Goal: Task Accomplishment & Management: Manage account settings

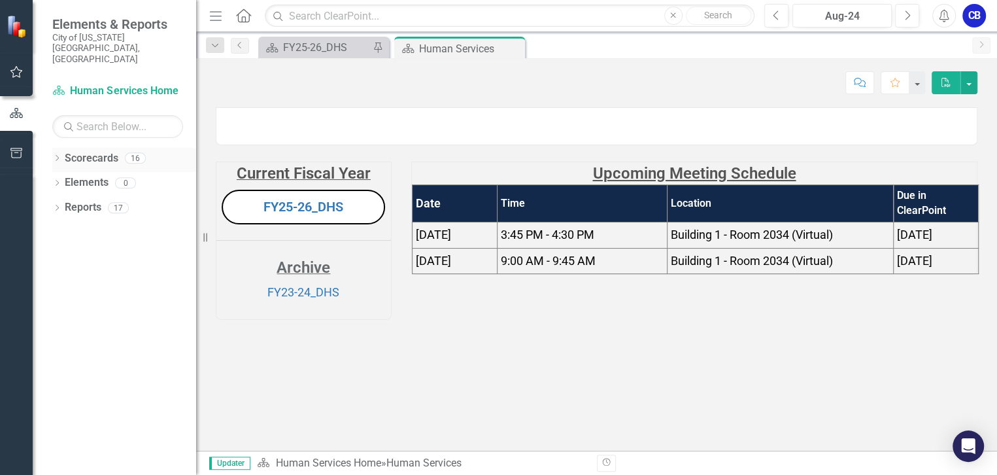
click at [58, 155] on icon at bounding box center [57, 158] width 3 height 6
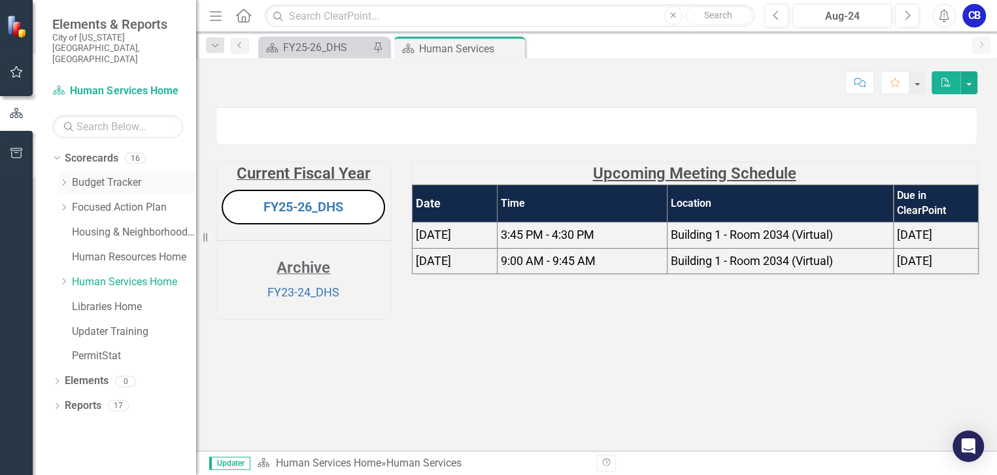
click at [65, 179] on icon at bounding box center [64, 182] width 3 height 7
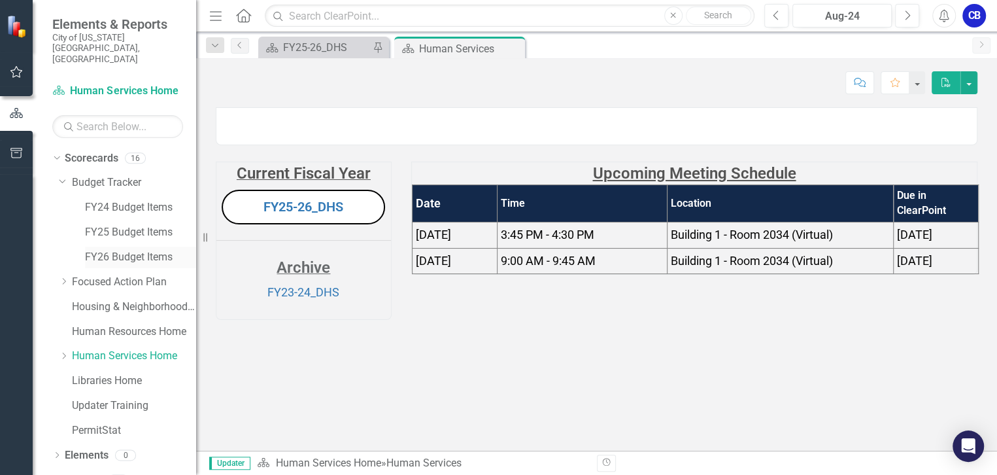
click at [94, 250] on link "FY26 Budget Items" at bounding box center [140, 257] width 111 height 15
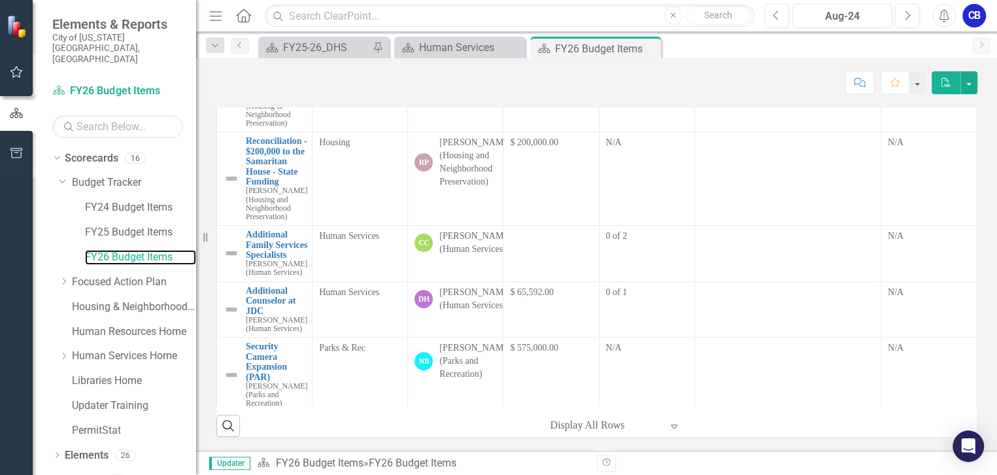
scroll to position [535, 0]
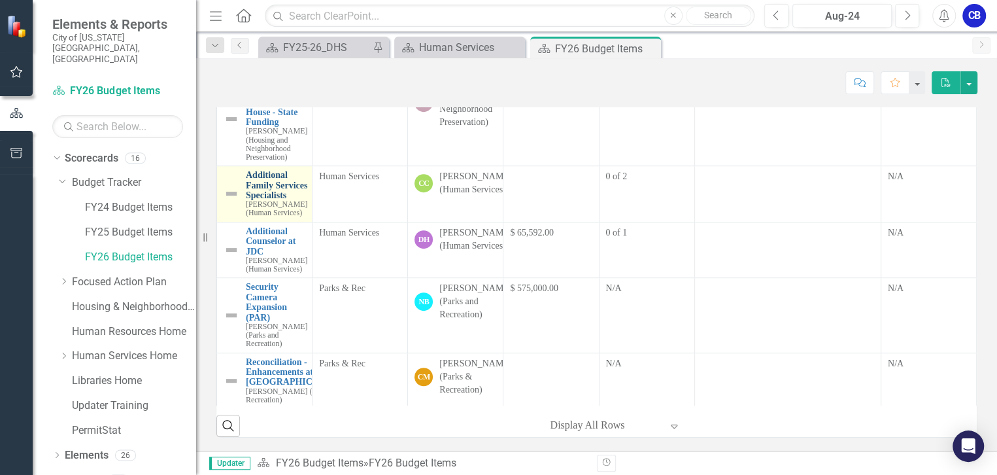
click at [251, 200] on link "Additional Family Services Specialists" at bounding box center [276, 185] width 61 height 30
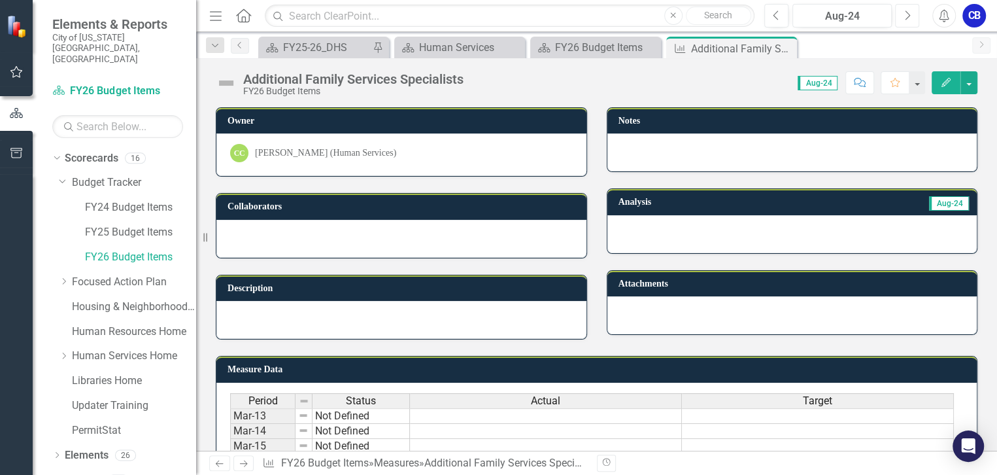
click at [906, 19] on icon "Next" at bounding box center [907, 16] width 7 height 12
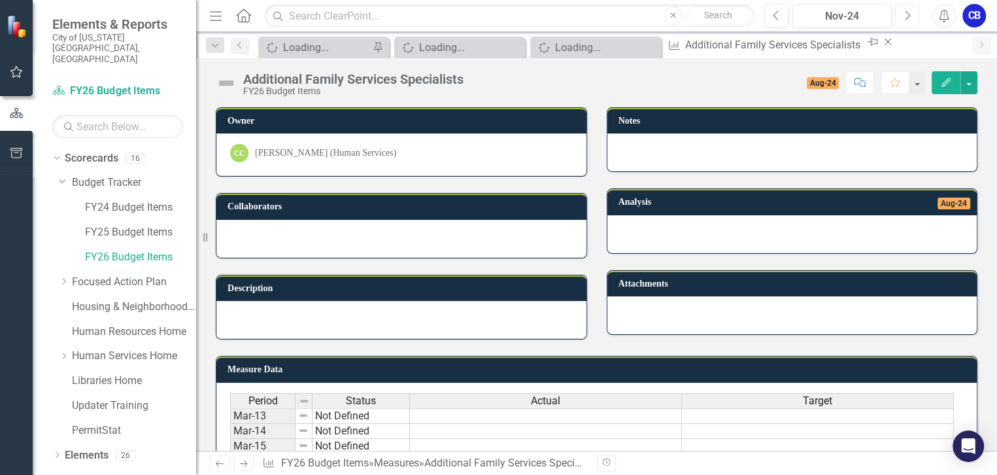
click at [906, 19] on icon "Next" at bounding box center [907, 16] width 7 height 12
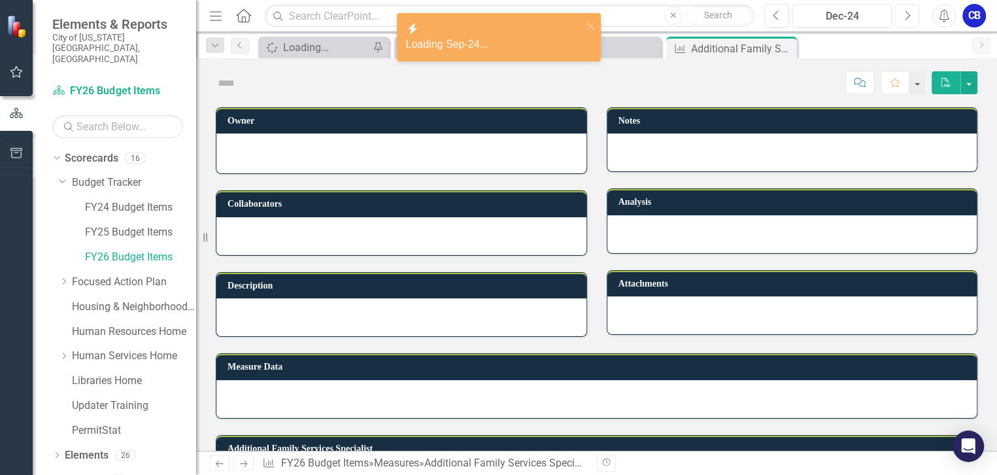
click at [906, 19] on icon "Next" at bounding box center [907, 16] width 7 height 12
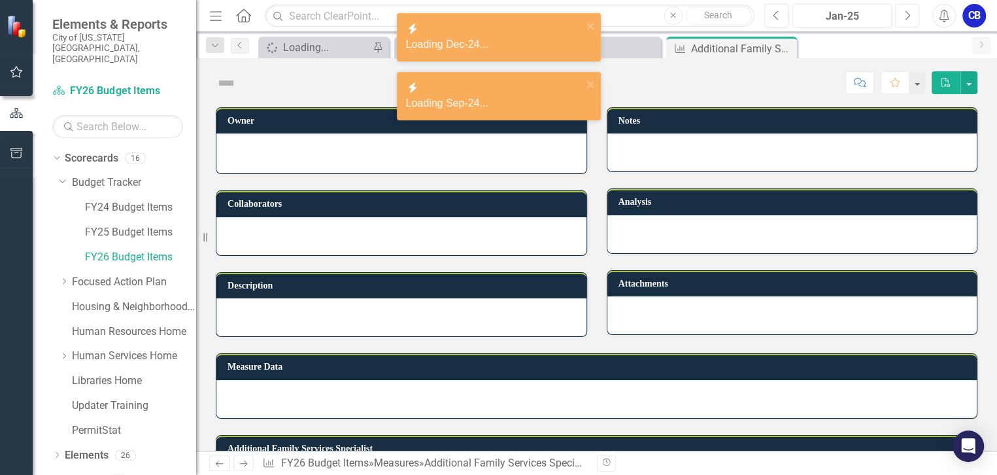
click at [906, 19] on icon "Next" at bounding box center [907, 16] width 7 height 12
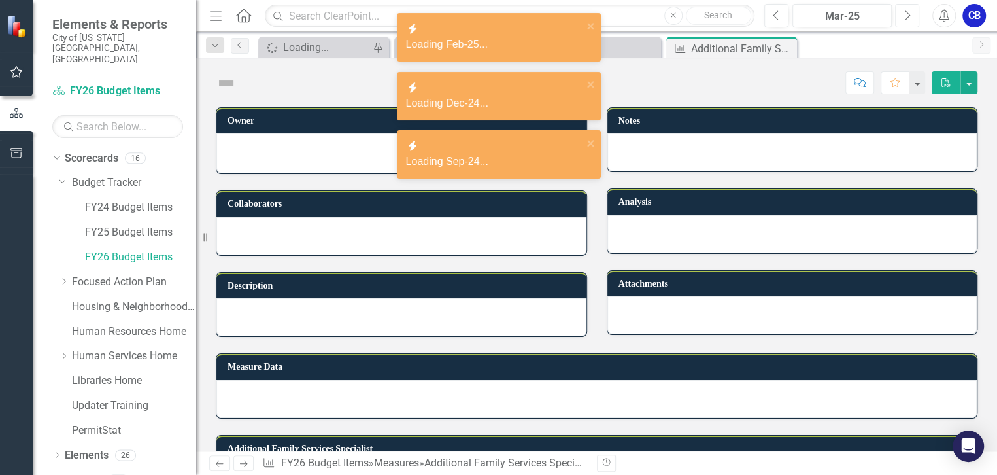
click at [906, 19] on icon "Next" at bounding box center [907, 16] width 7 height 12
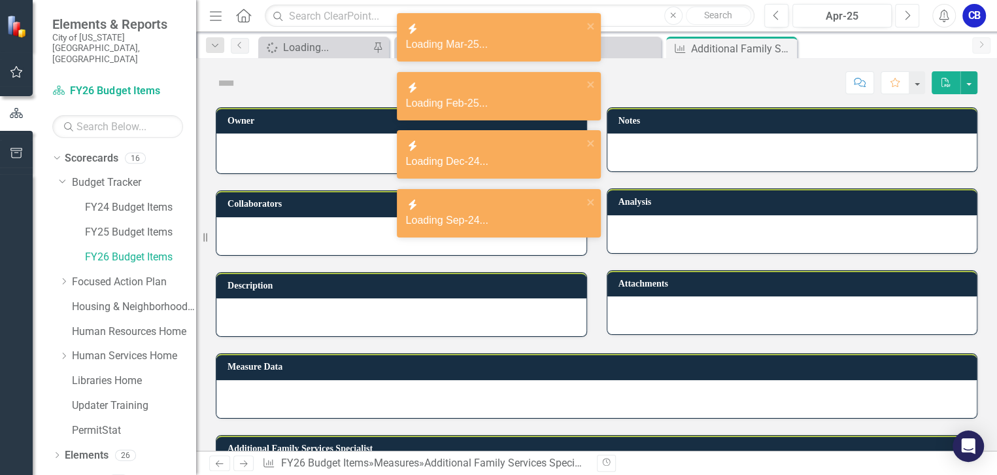
click at [906, 19] on icon "Next" at bounding box center [907, 16] width 7 height 12
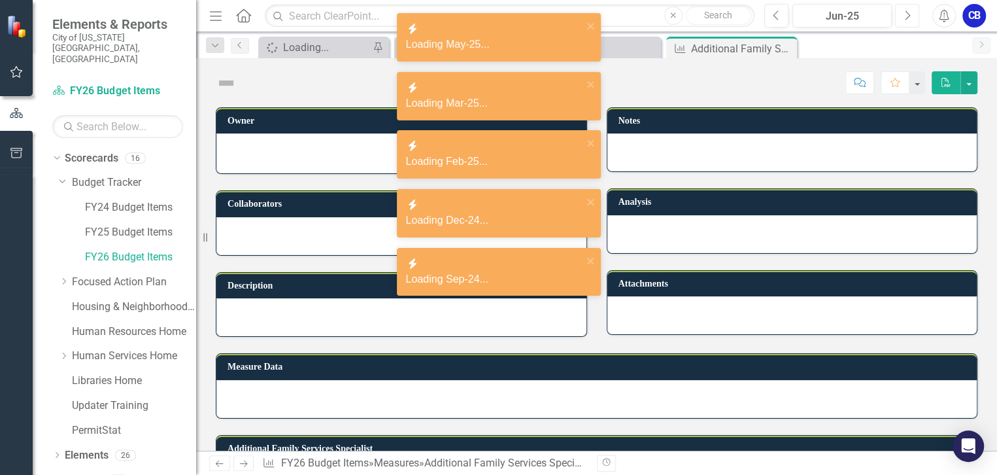
click at [906, 19] on icon "Next" at bounding box center [907, 16] width 7 height 12
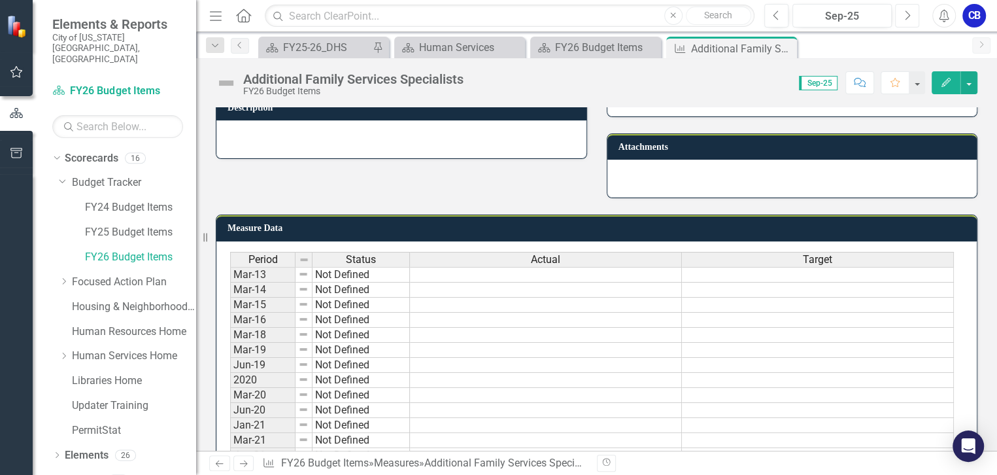
scroll to position [2, 0]
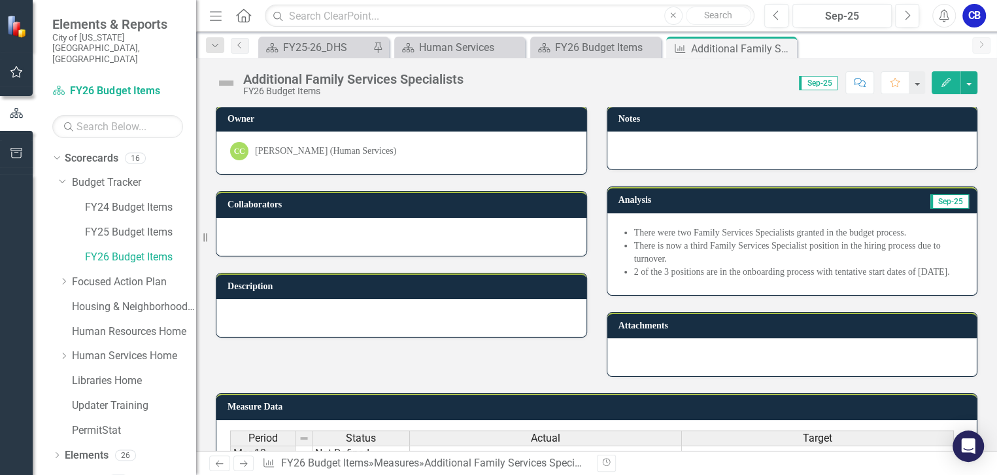
click at [776, 235] on li "There were two Family Services Specialists granted in the budget process." at bounding box center [799, 232] width 330 height 13
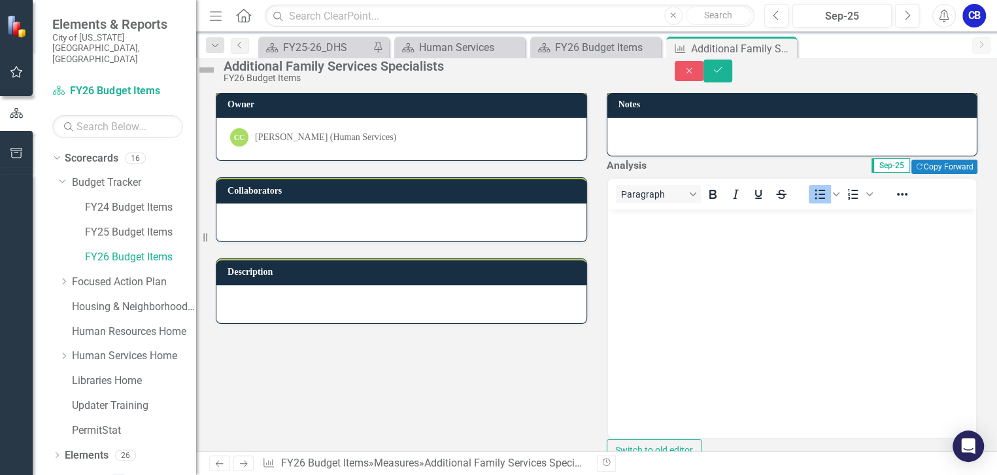
scroll to position [0, 0]
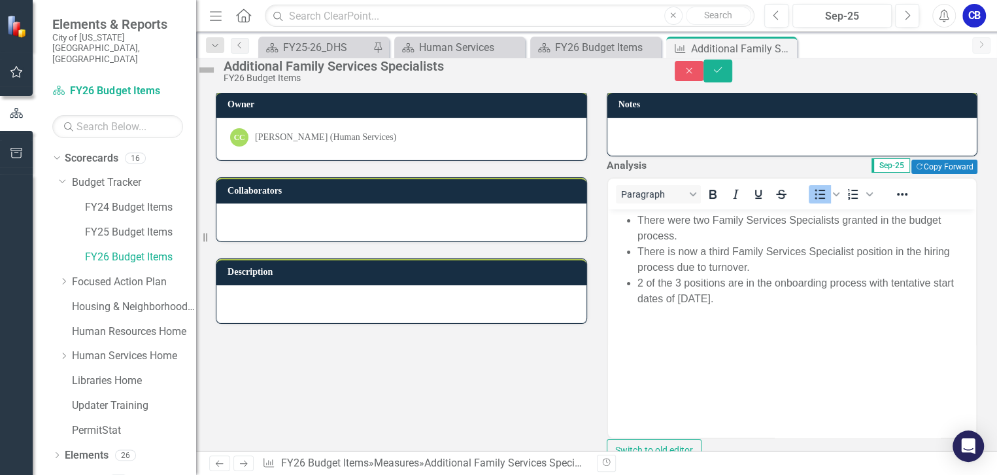
click at [642, 282] on li "2 of the 3 positions are in the onboarding process with tentative start dates o…" at bounding box center [805, 290] width 336 height 31
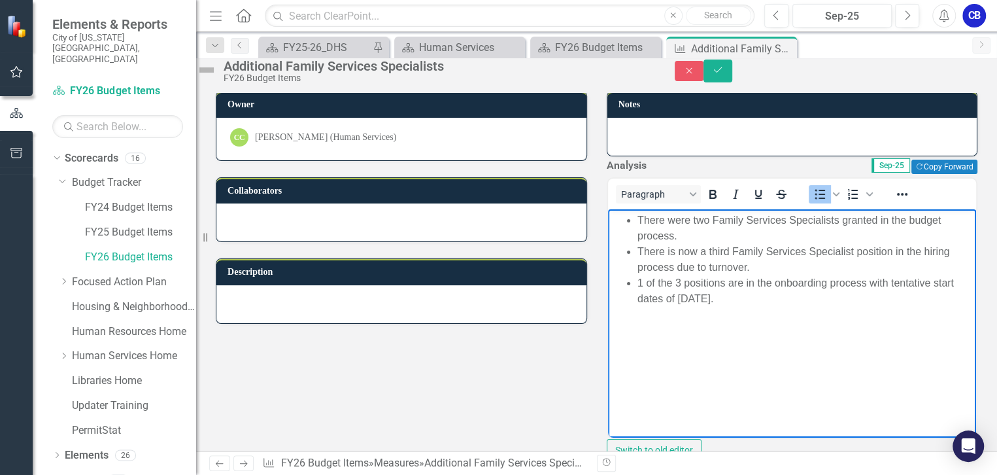
click at [736, 280] on li "1 of the 3 positions are in the onboarding process with tentative start dates o…" at bounding box center [805, 290] width 336 height 31
click at [686, 299] on li "1 of the 3 positions isin the onboarding process with tentative start dates of …" at bounding box center [805, 290] width 336 height 31
click at [734, 282] on li "1 of the 3 positions isin the onboarding process with tentative start date of […" at bounding box center [805, 290] width 336 height 31
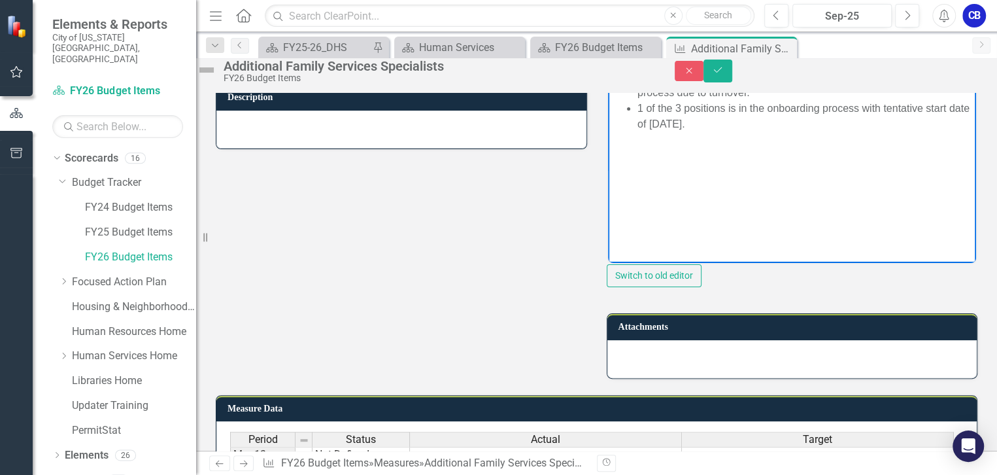
scroll to position [180, 0]
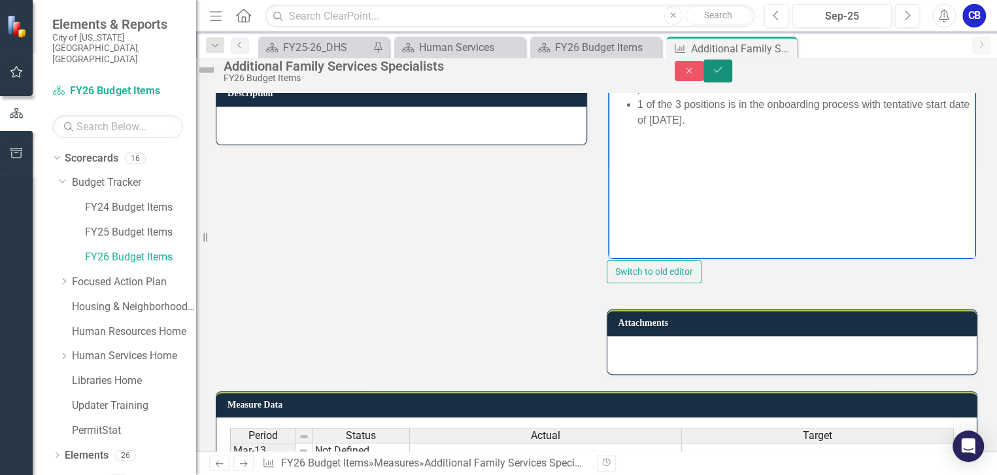
click at [724, 75] on icon "Save" at bounding box center [718, 69] width 12 height 9
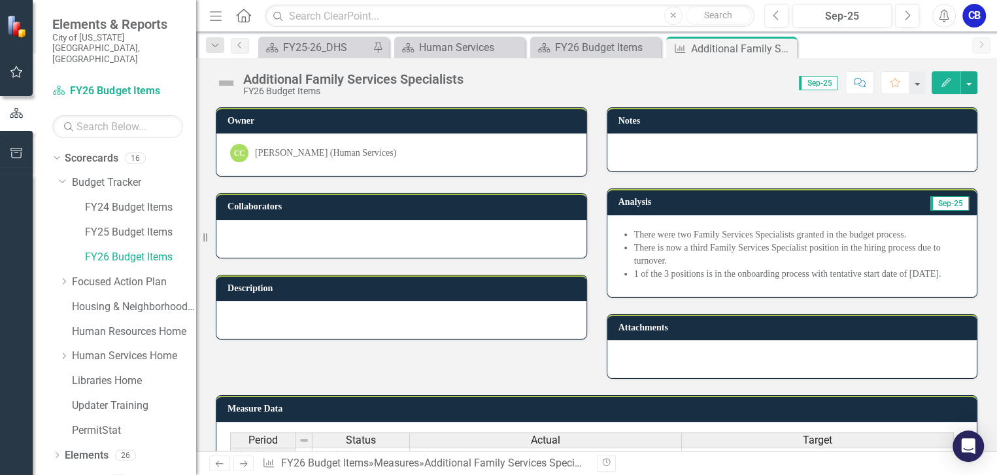
click at [241, 9] on icon "Home" at bounding box center [243, 16] width 17 height 14
